Goal: Task Accomplishment & Management: Manage account settings

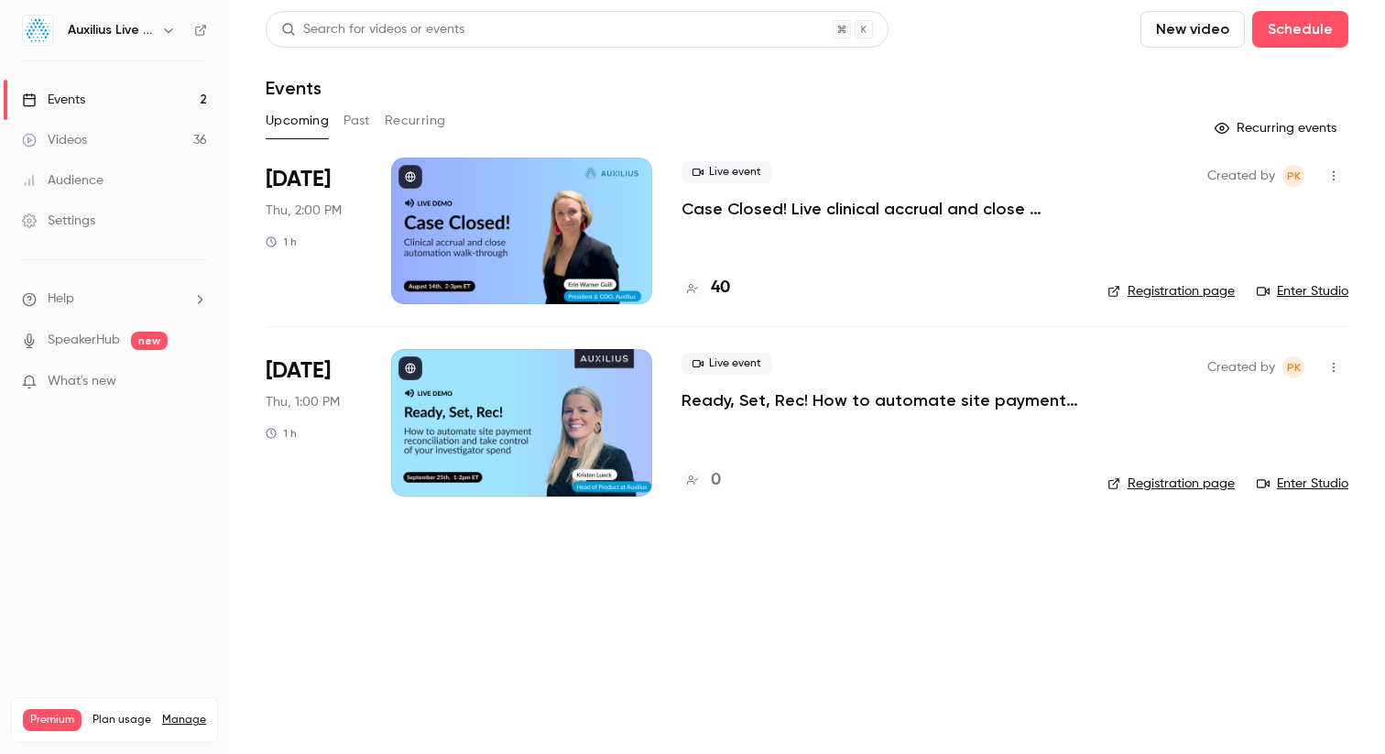
click at [519, 660] on main "Search for videos or events New video Schedule Events Upcoming Past Recurring R…" at bounding box center [807, 377] width 1156 height 754
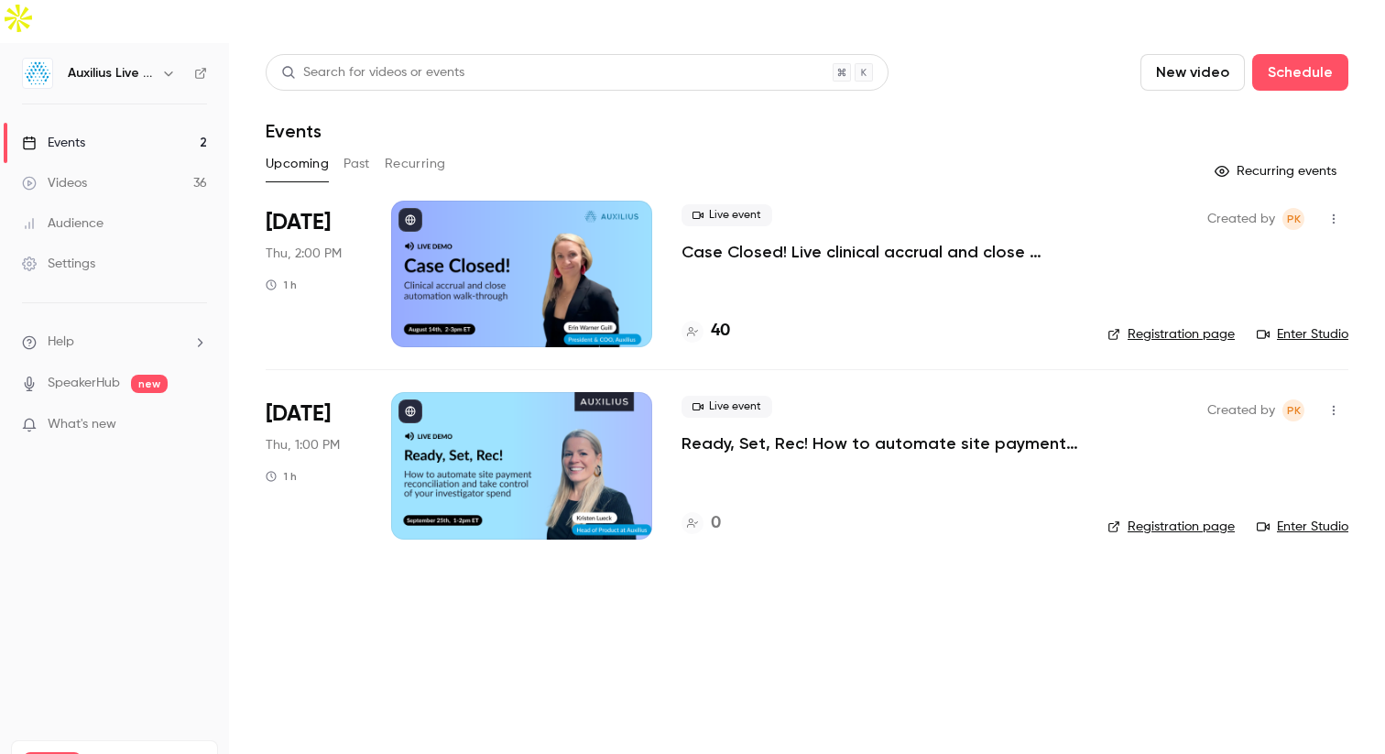
click at [520, 267] on div at bounding box center [521, 274] width 261 height 147
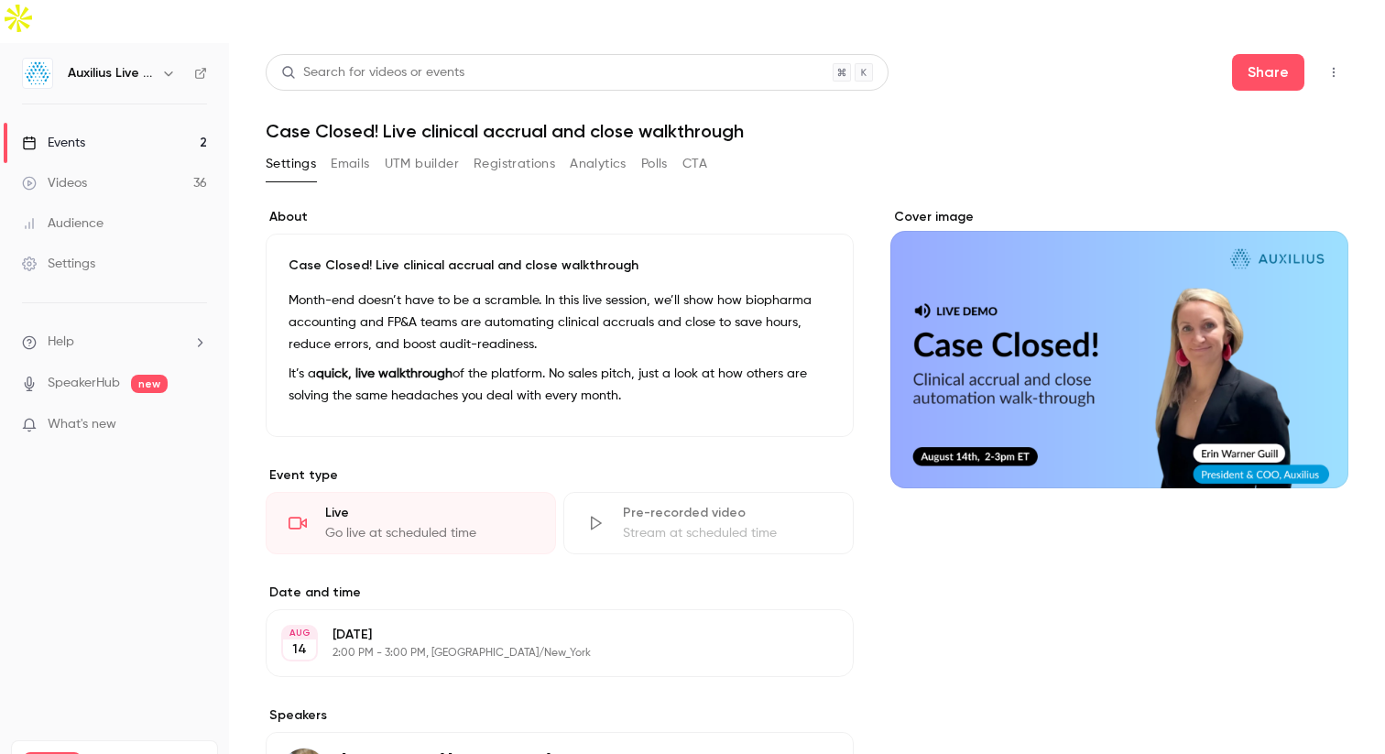
click at [507, 149] on button "Registrations" at bounding box center [515, 163] width 82 height 29
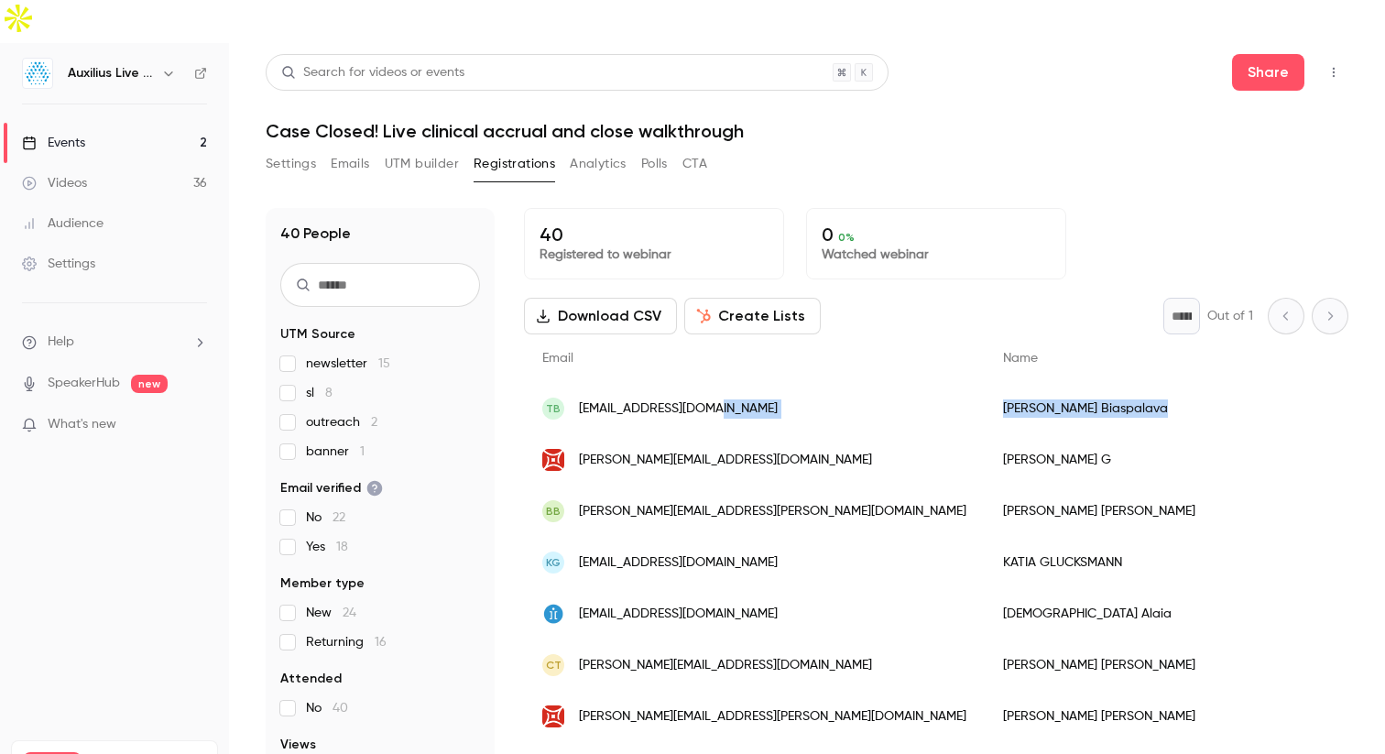
drag, startPoint x: 968, startPoint y: 365, endPoint x: 825, endPoint y: 365, distance: 142.9
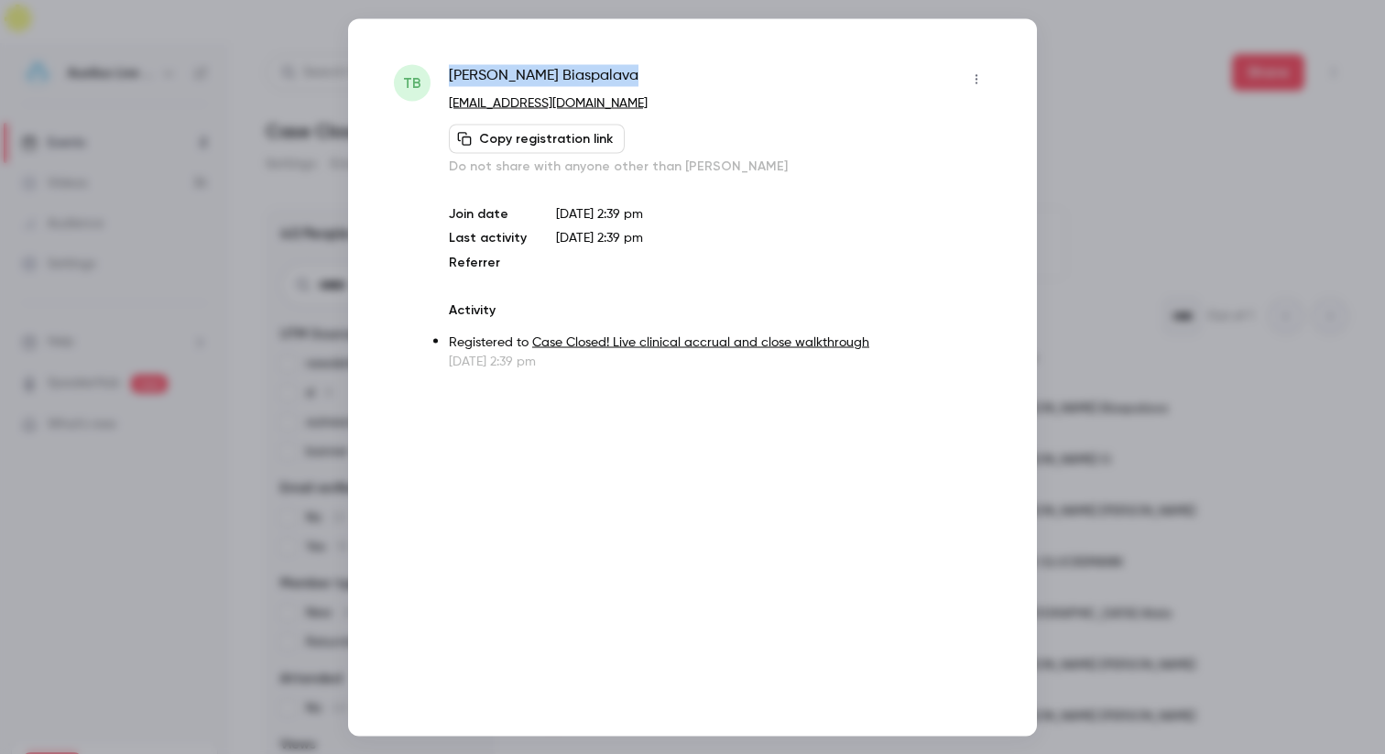
drag, startPoint x: 671, startPoint y: 78, endPoint x: 419, endPoint y: 78, distance: 252.8
click at [419, 78] on div "TB [PERSON_NAME] [EMAIL_ADDRESS][DOMAIN_NAME] Copy registration link Do not sha…" at bounding box center [692, 217] width 597 height 306
copy div "[PERSON_NAME]"
click at [1201, 108] on div at bounding box center [692, 377] width 1385 height 754
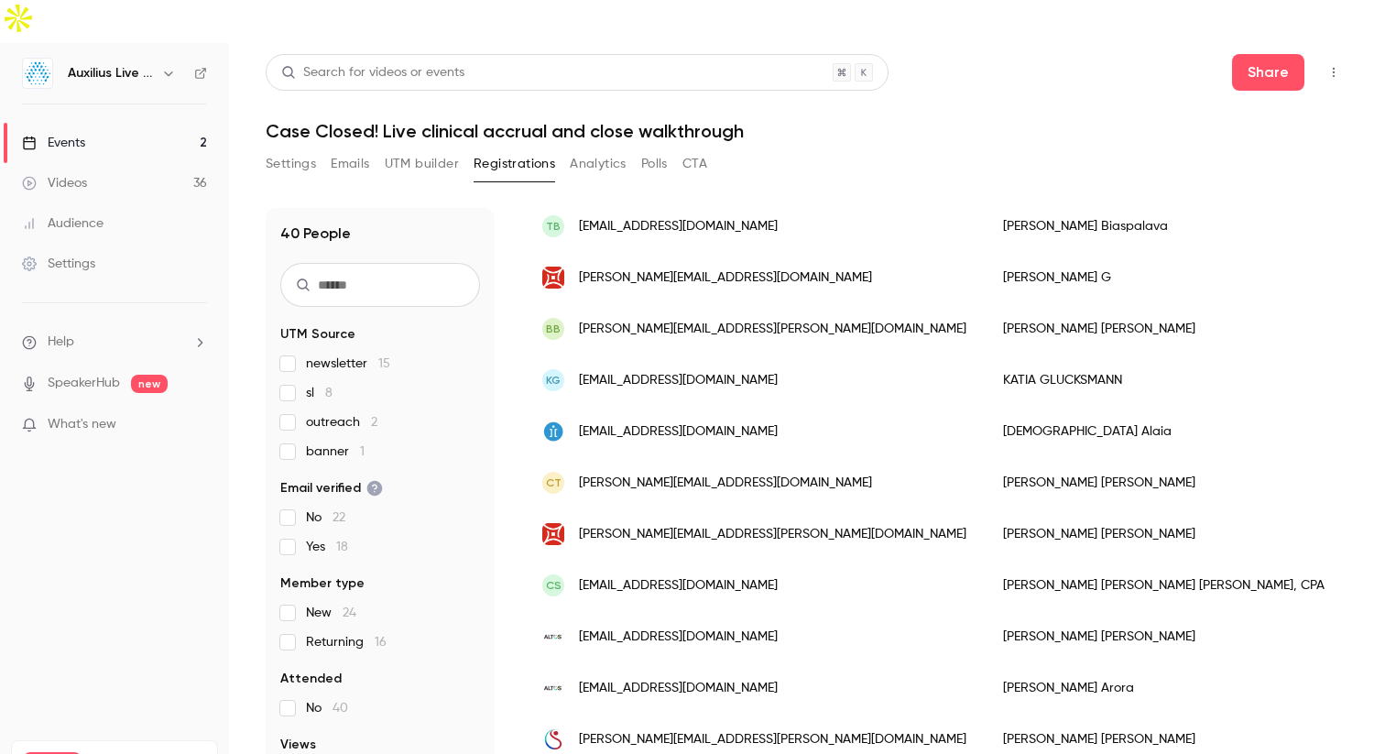
scroll to position [205, 0]
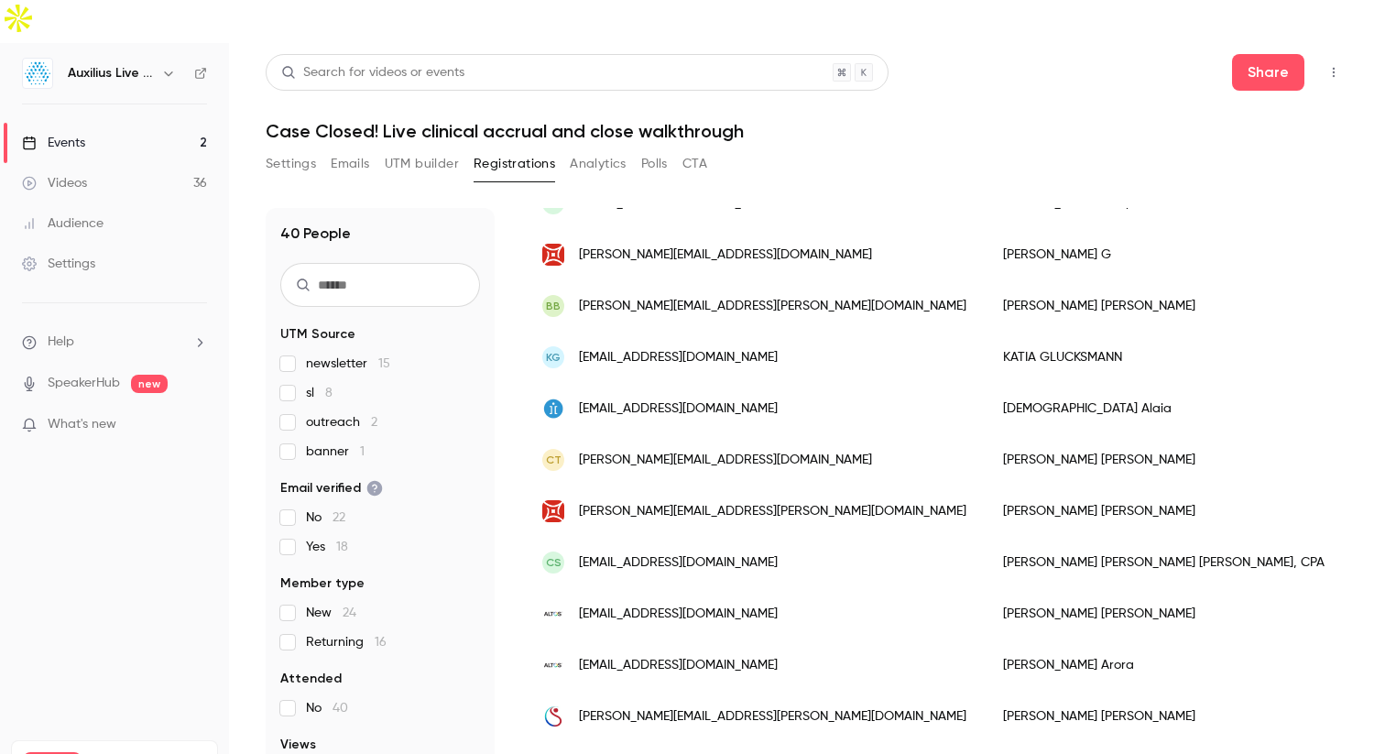
click at [59, 174] on div "Videos" at bounding box center [54, 183] width 65 height 18
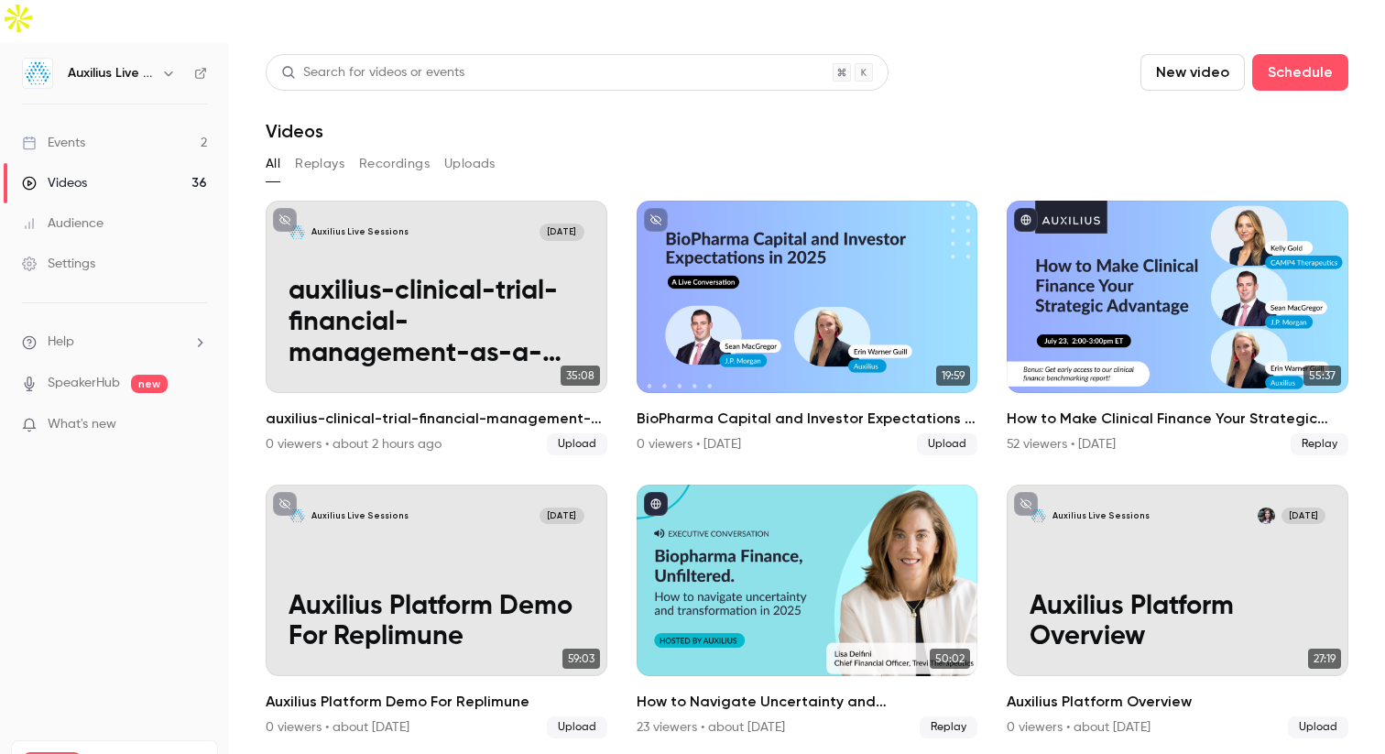
click at [67, 134] on div "Events" at bounding box center [53, 143] width 63 height 18
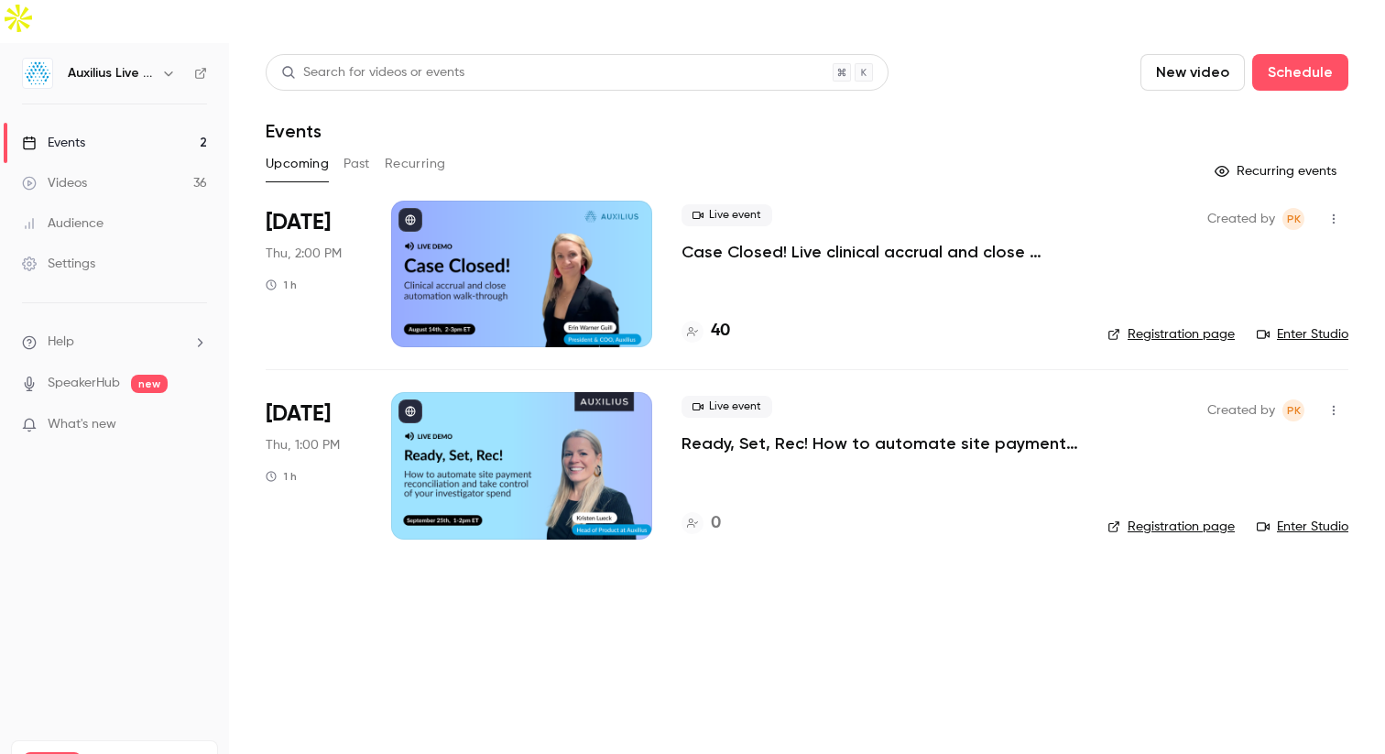
click at [541, 229] on div at bounding box center [521, 274] width 261 height 147
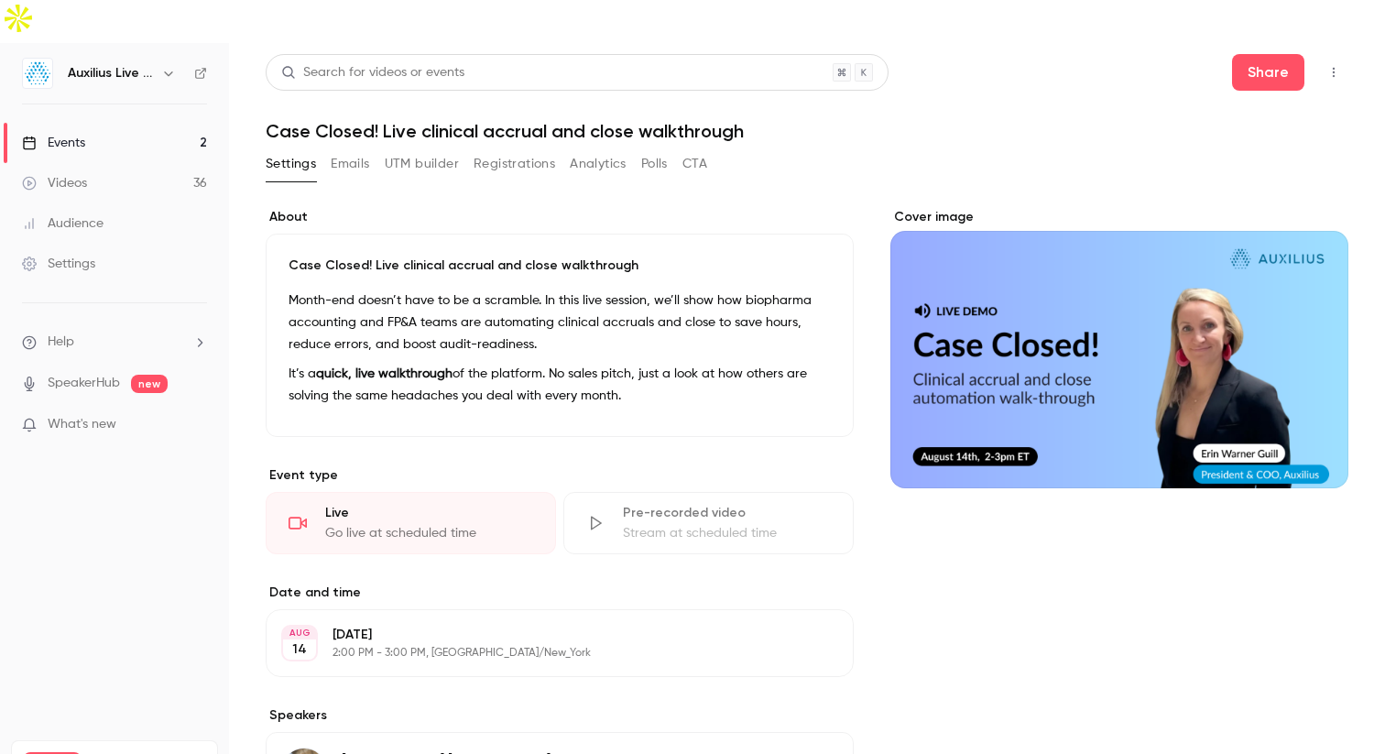
click at [522, 149] on button "Registrations" at bounding box center [515, 163] width 82 height 29
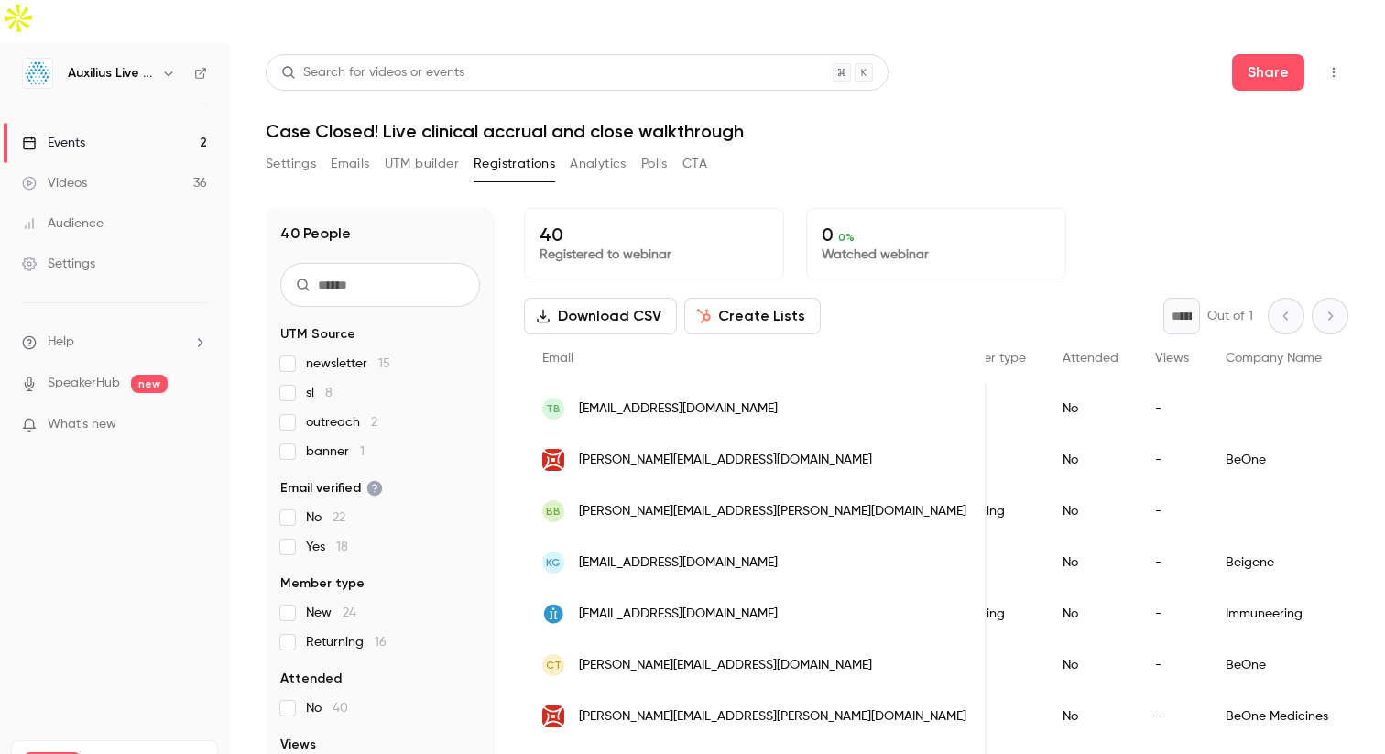
scroll to position [0, 507]
click at [669, 399] on span "[EMAIL_ADDRESS][DOMAIN_NAME]" at bounding box center [678, 408] width 199 height 19
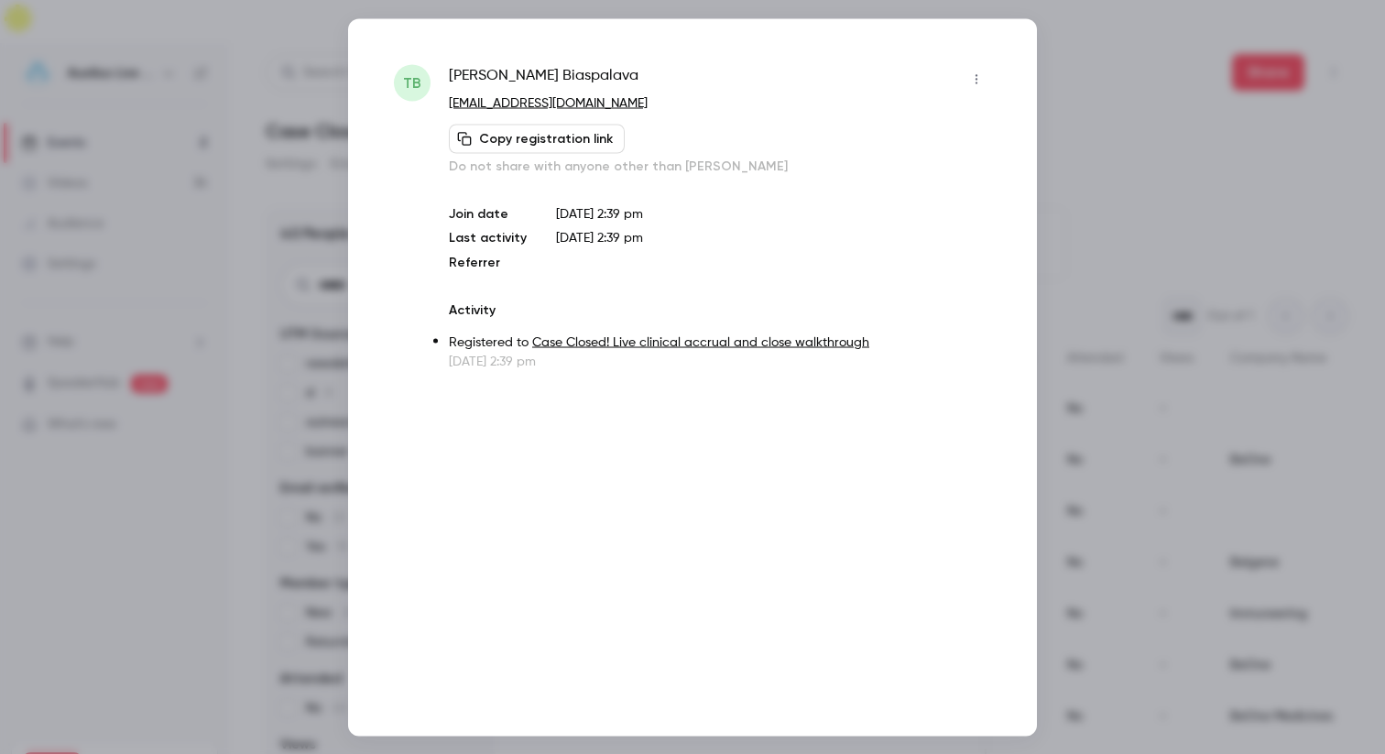
click at [974, 77] on icon "button" at bounding box center [976, 78] width 15 height 13
click at [942, 134] on div "Block from all events" at bounding box center [905, 125] width 139 height 18
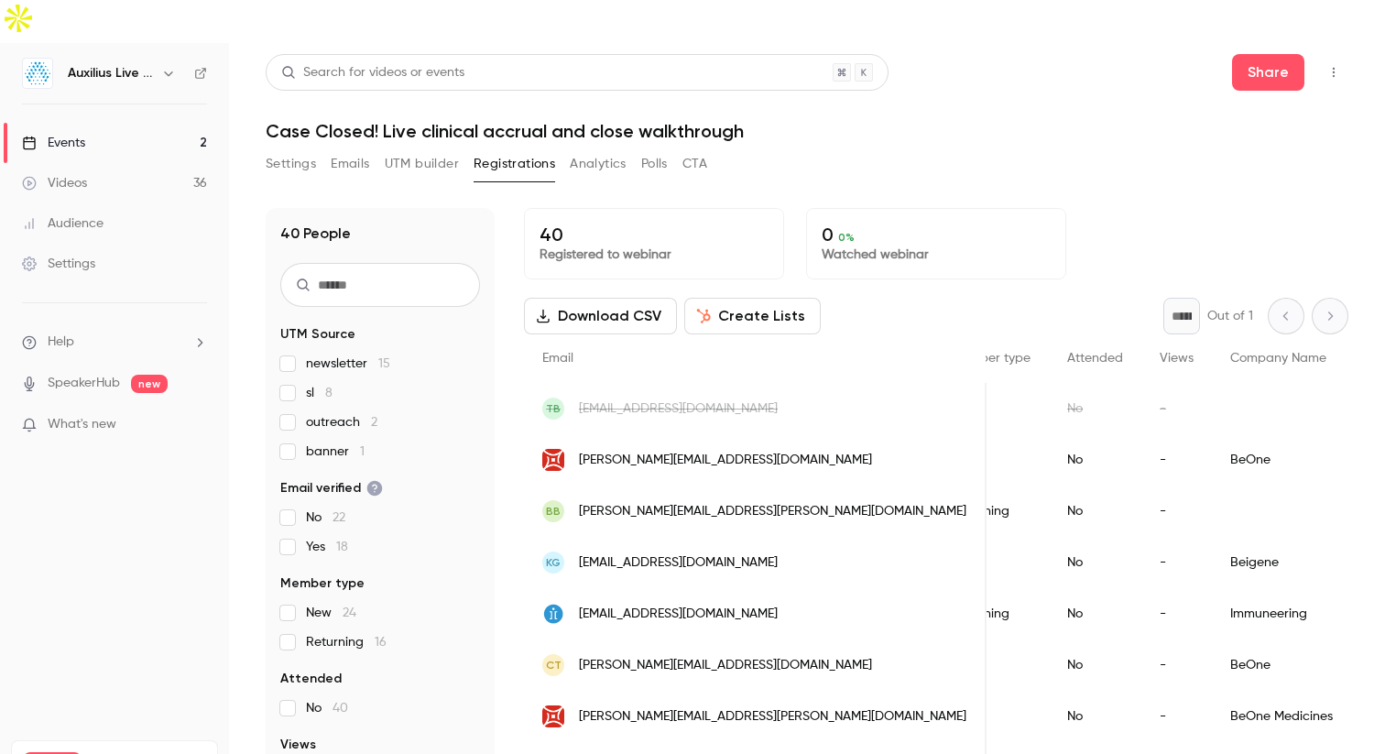
click at [728, 383] on div "TB [EMAIL_ADDRESS][DOMAIN_NAME]" at bounding box center [755, 408] width 463 height 51
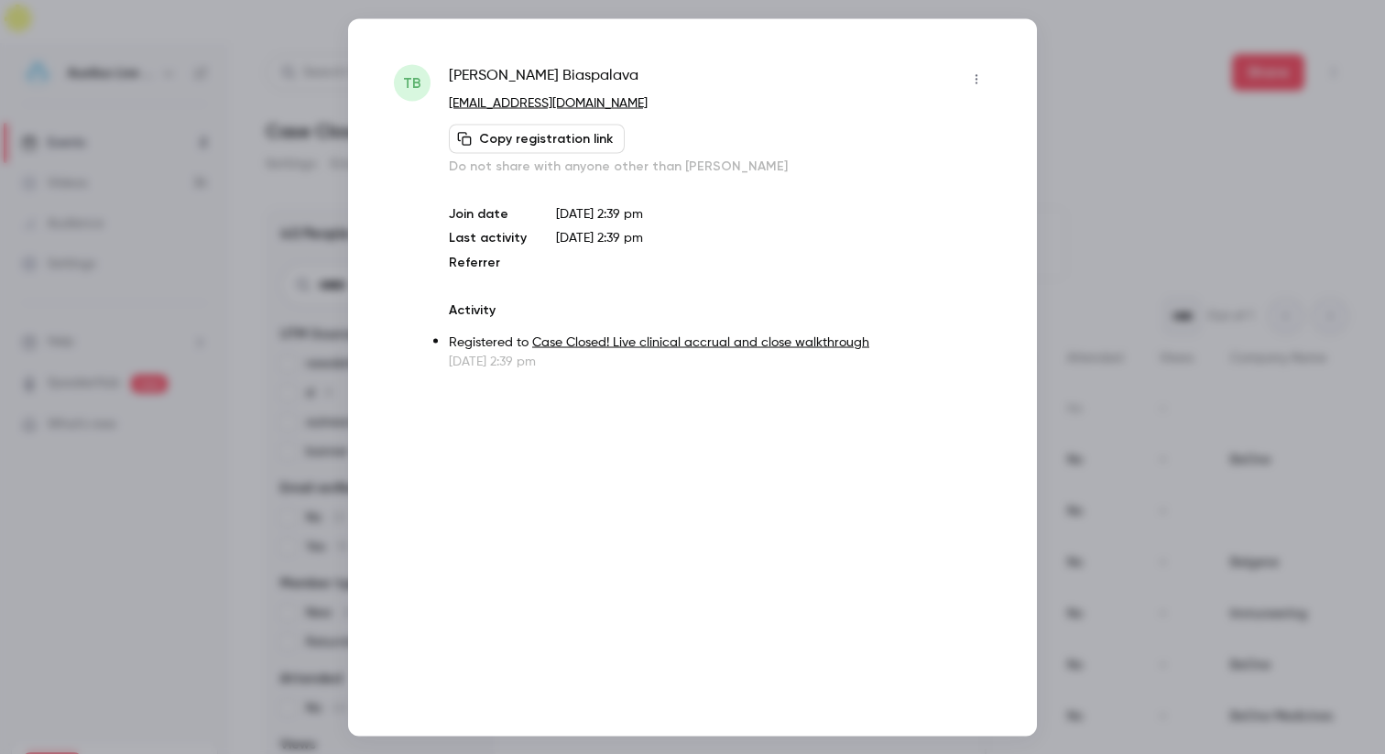
click at [967, 95] on p "[EMAIL_ADDRESS][DOMAIN_NAME]" at bounding box center [720, 102] width 542 height 19
click at [979, 82] on icon "button" at bounding box center [976, 78] width 15 height 13
click at [979, 82] on div at bounding box center [692, 377] width 1385 height 754
click at [1107, 112] on div at bounding box center [692, 377] width 1385 height 754
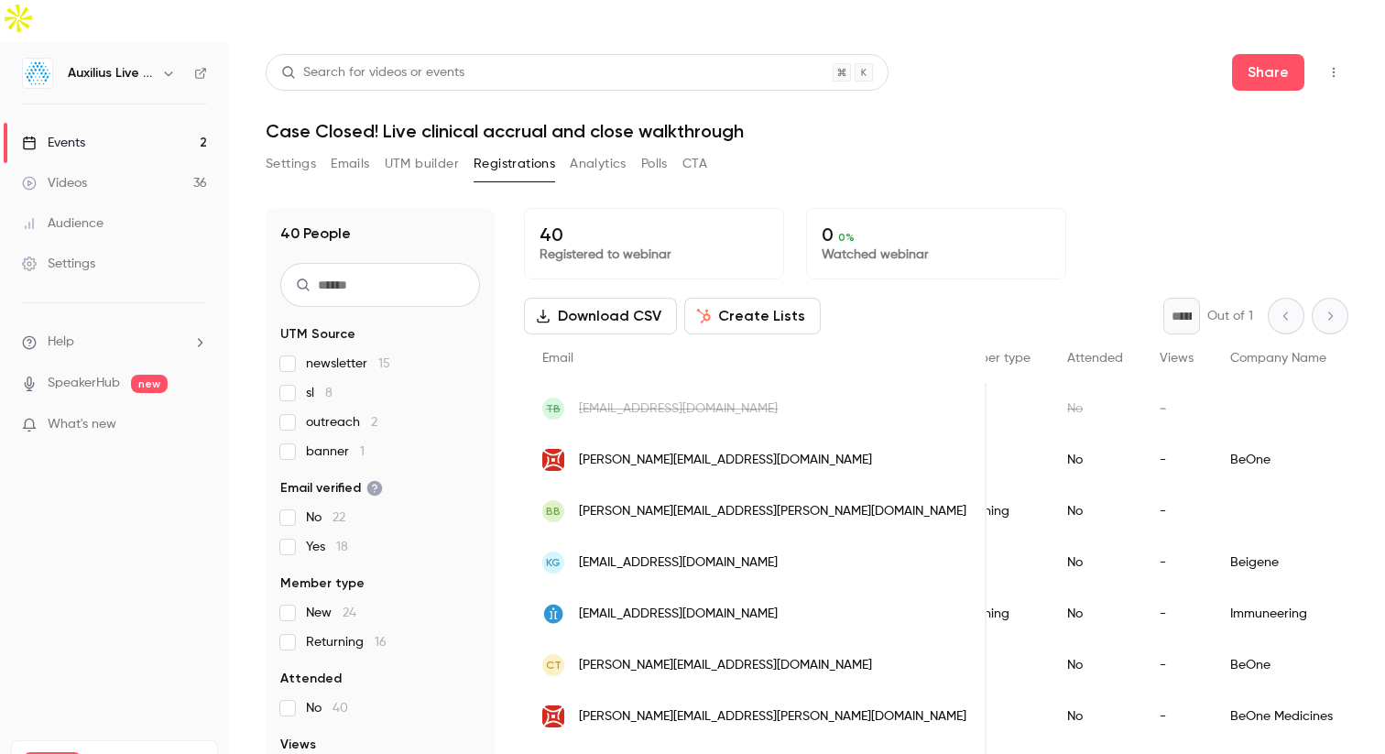
scroll to position [43, 0]
